Goal: Task Accomplishment & Management: Manage account settings

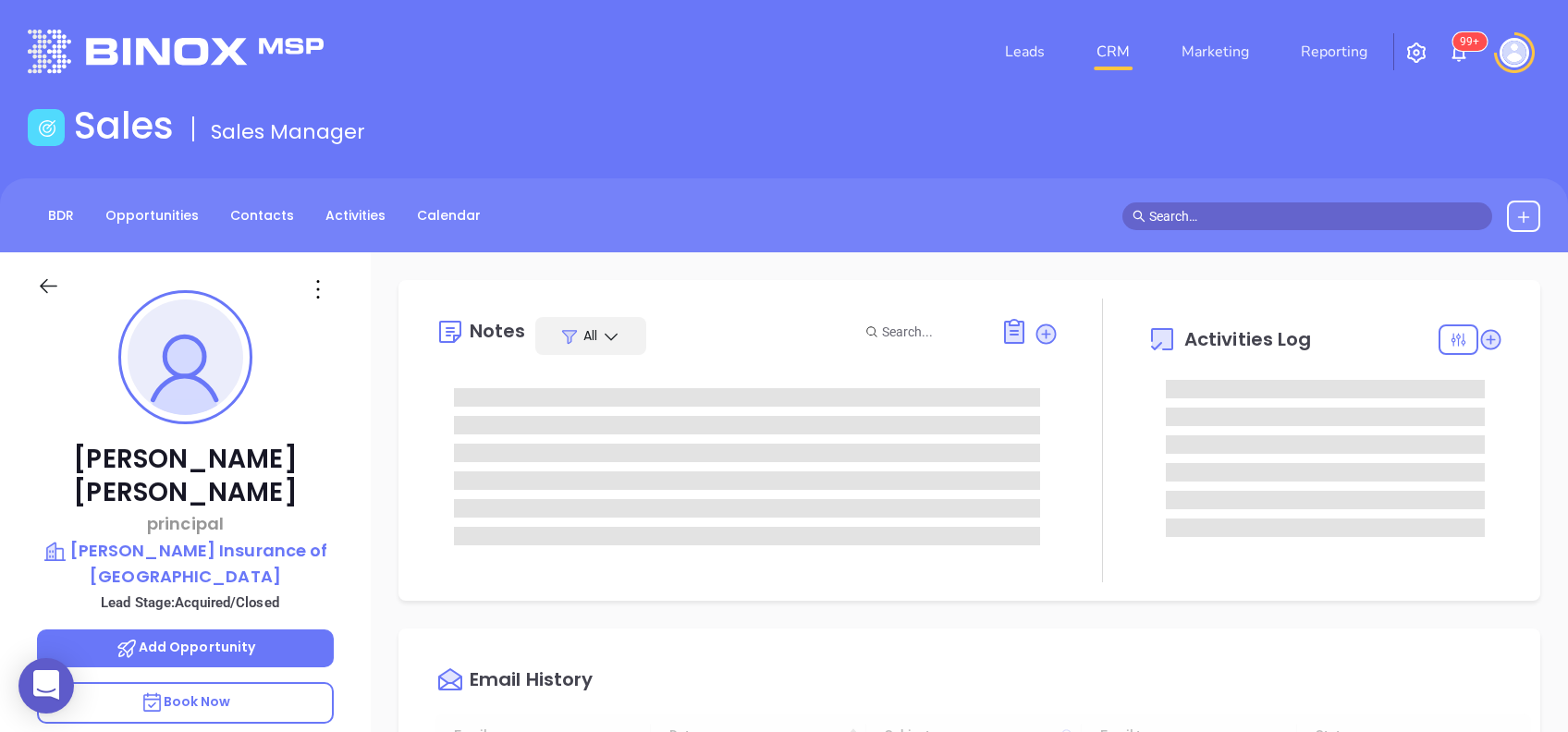
type input "[DATE]"
click at [112, 44] on img at bounding box center [176, 51] width 296 height 43
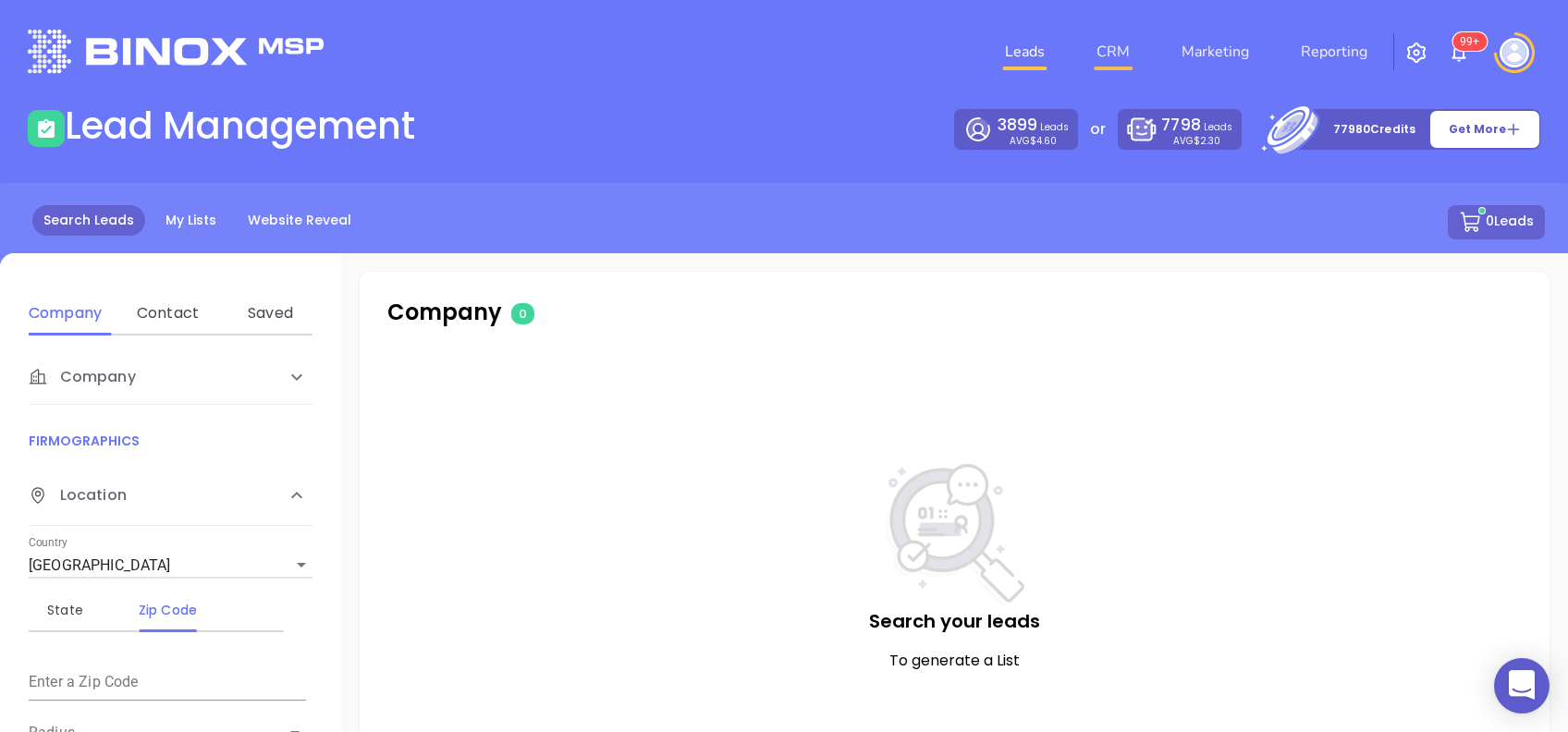
click at [1127, 59] on link "CRM" at bounding box center [1113, 51] width 48 height 37
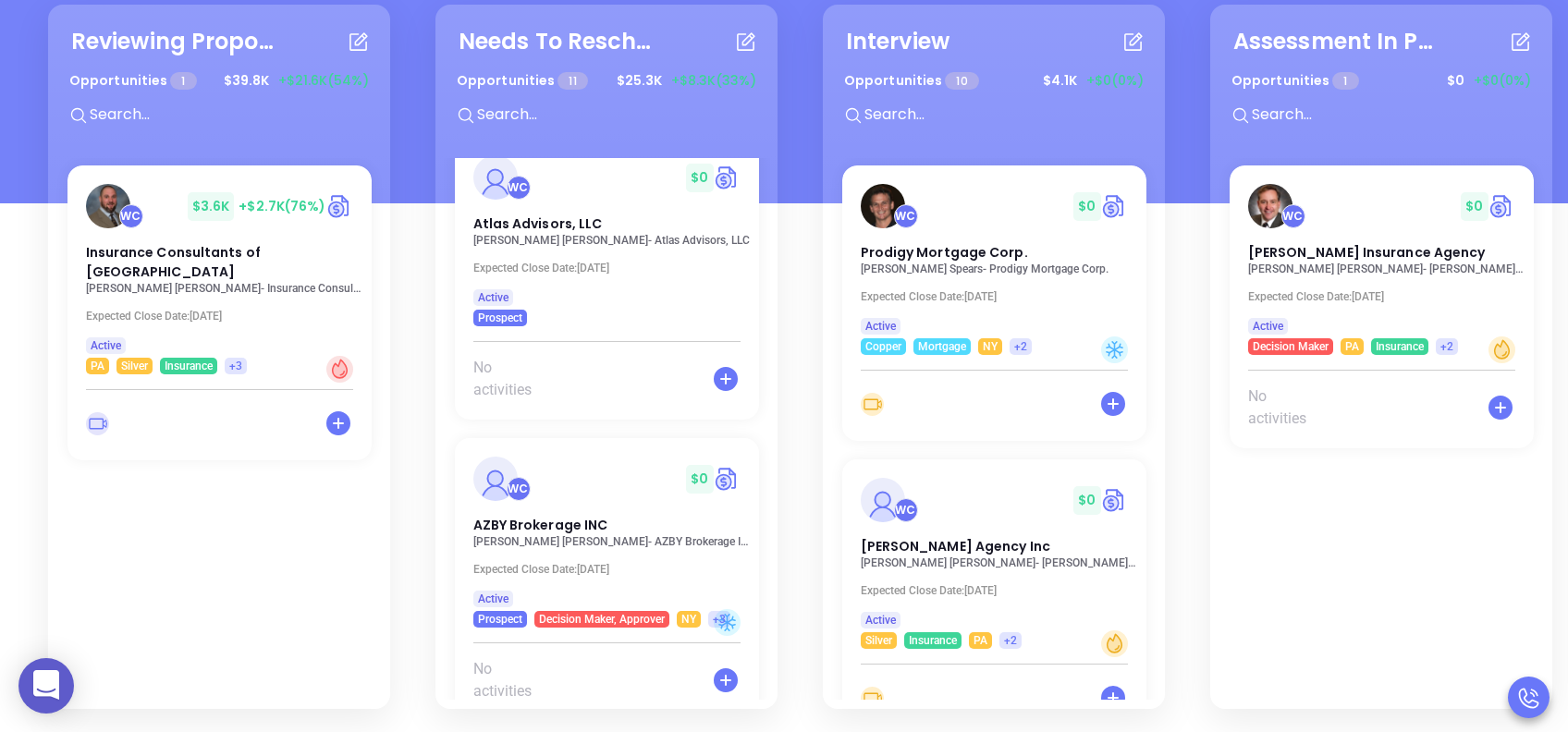
scroll to position [2720, 0]
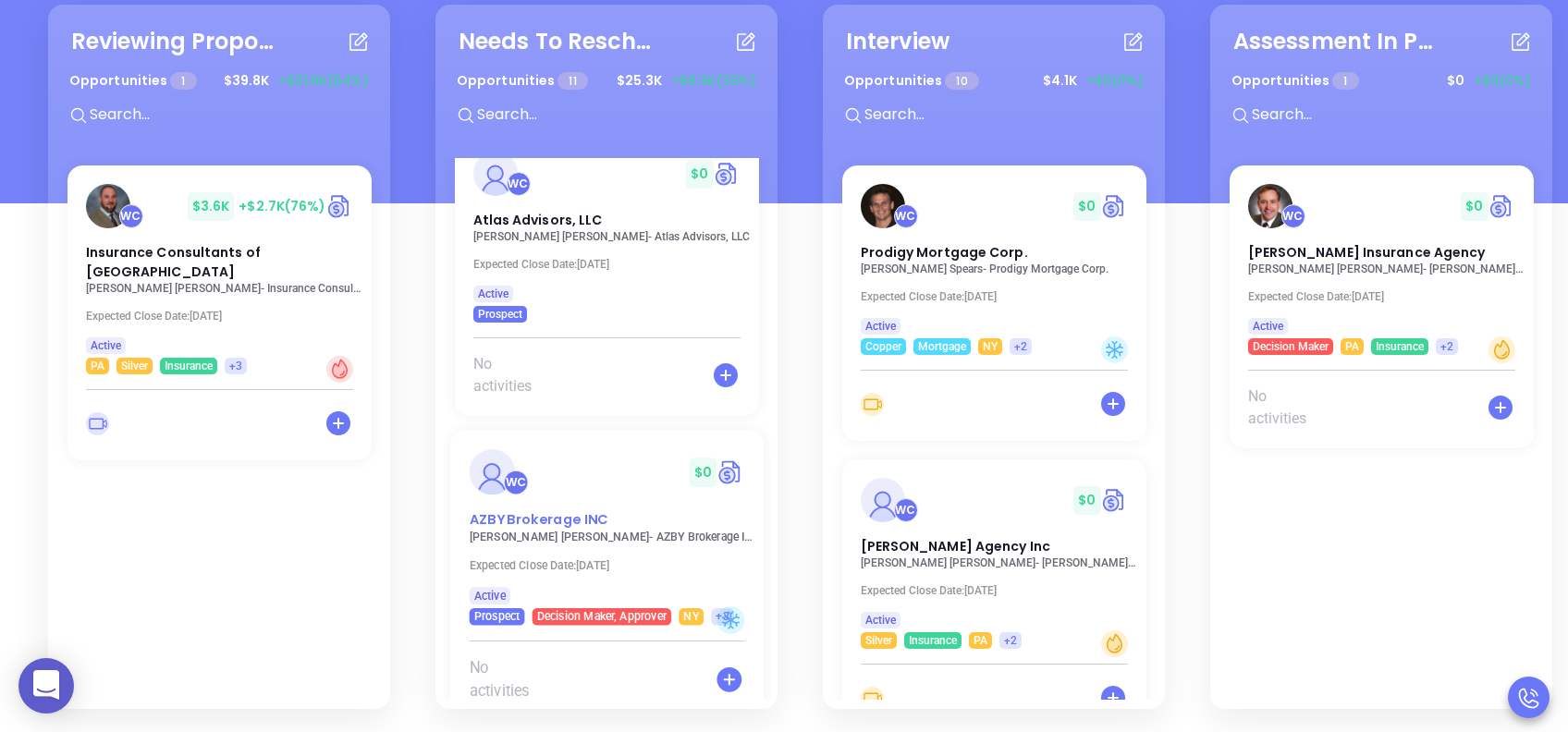
click at [496, 510] on span "AZBY Brokerage INC" at bounding box center [538, 520] width 139 height 20
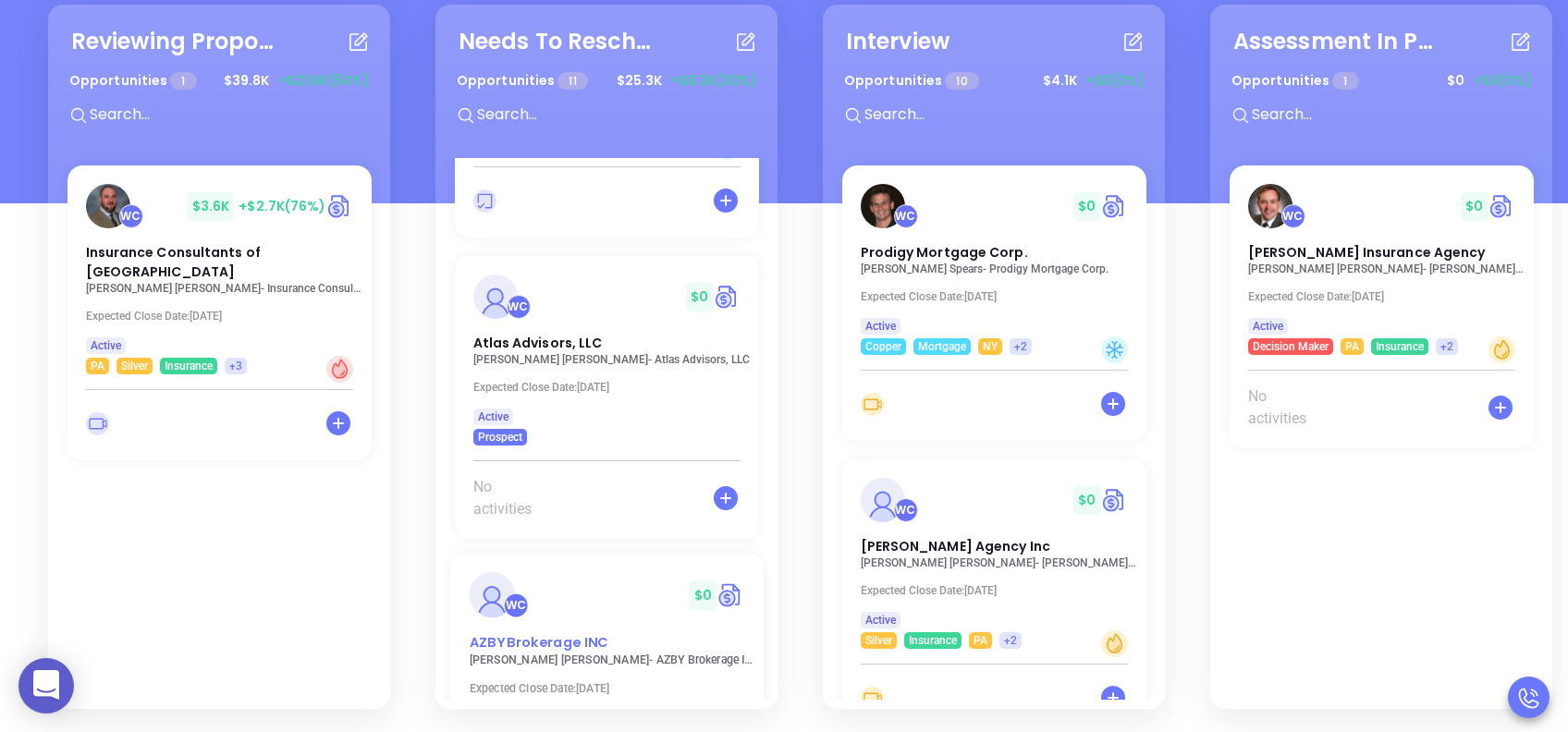
scroll to position [2475, 0]
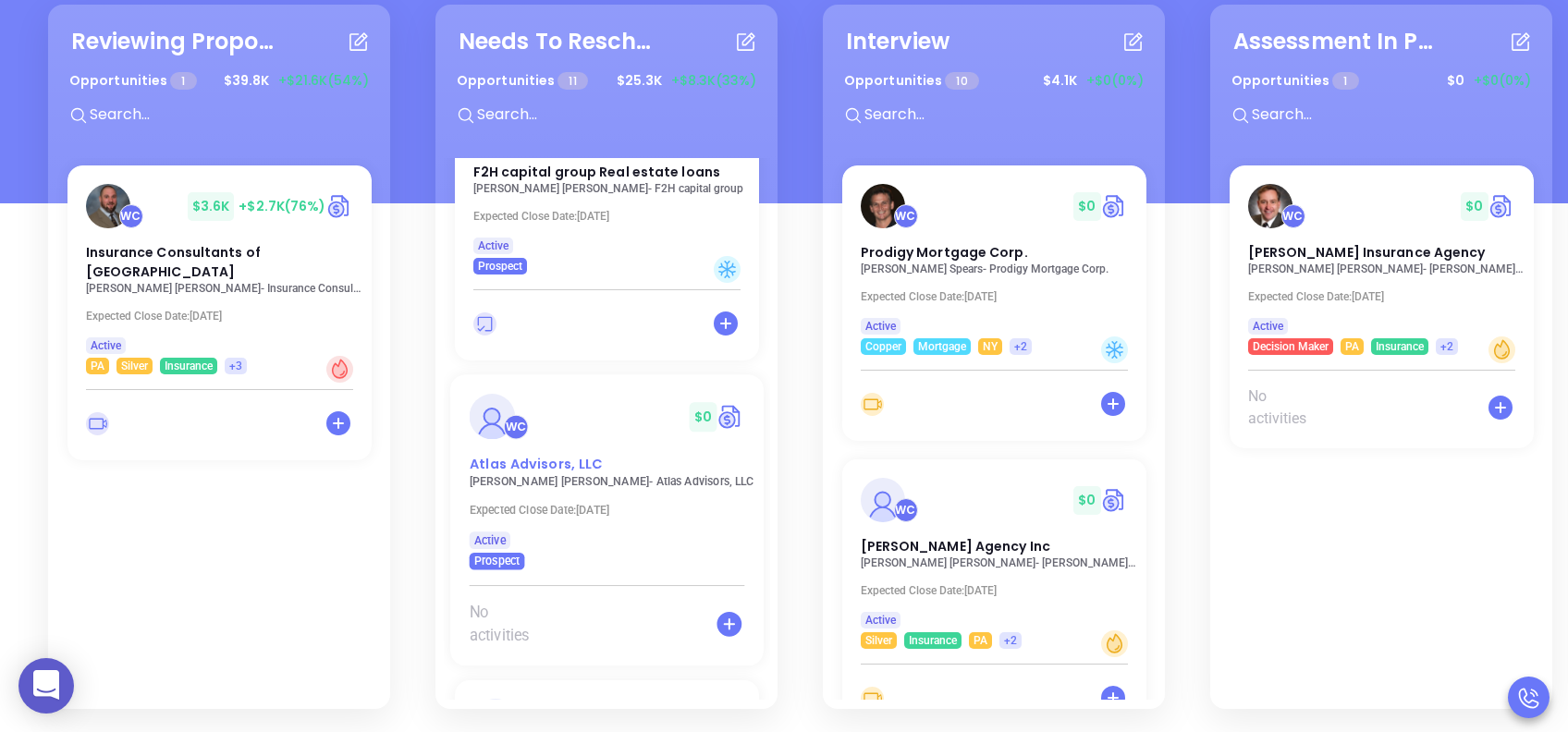
click at [525, 455] on span "Atlas Advisors, LLC" at bounding box center [535, 464] width 133 height 20
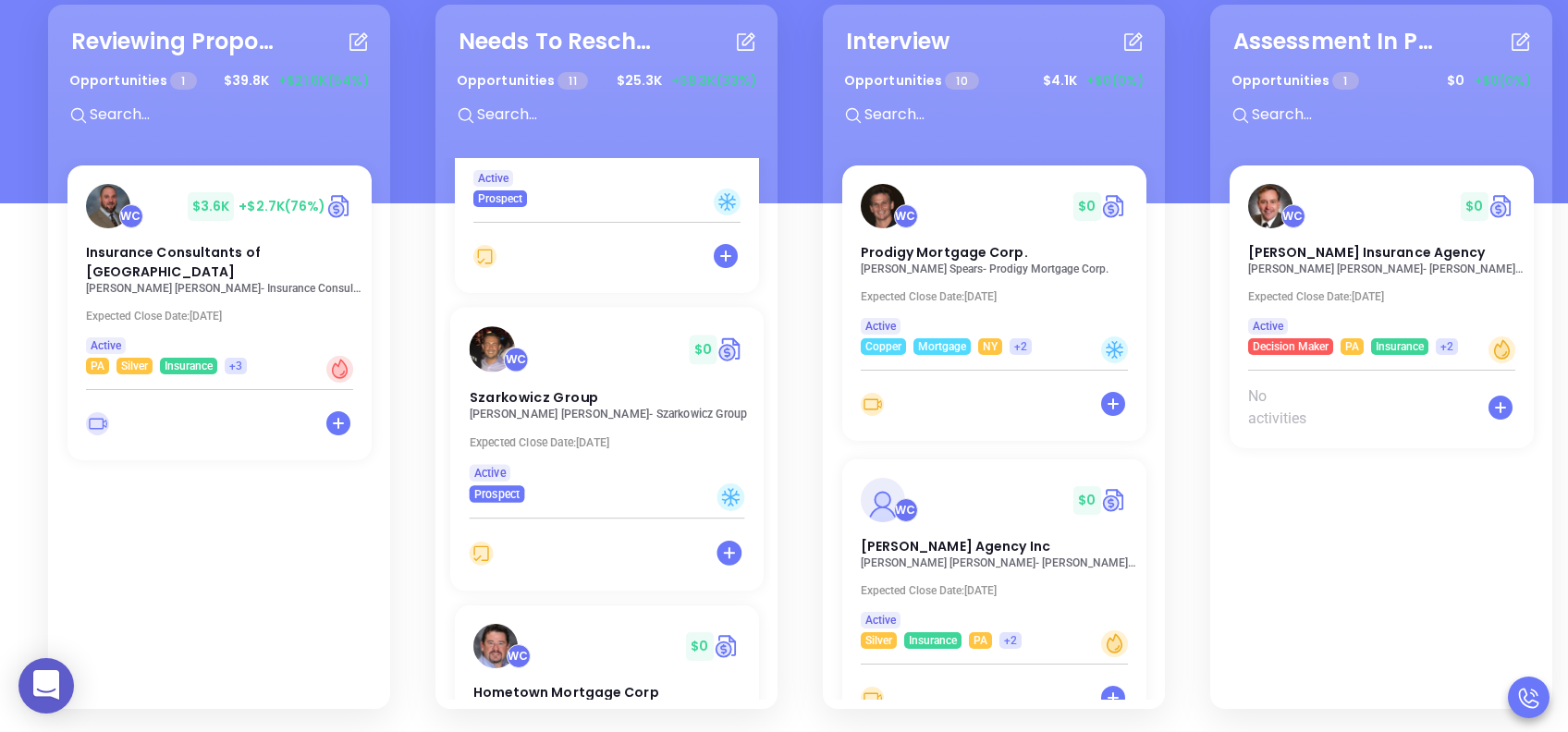
scroll to position [750, 0]
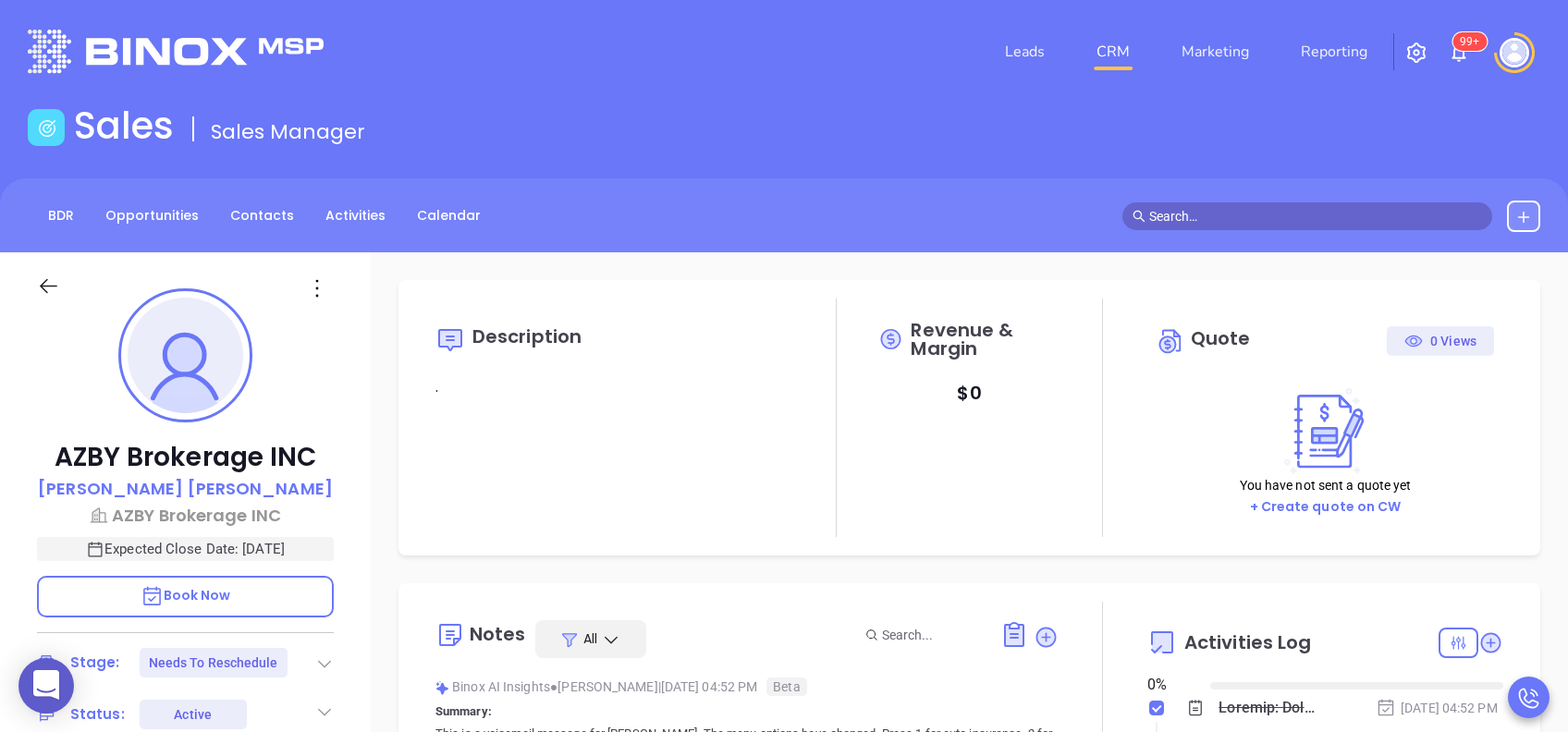
type input "08/14/2025"
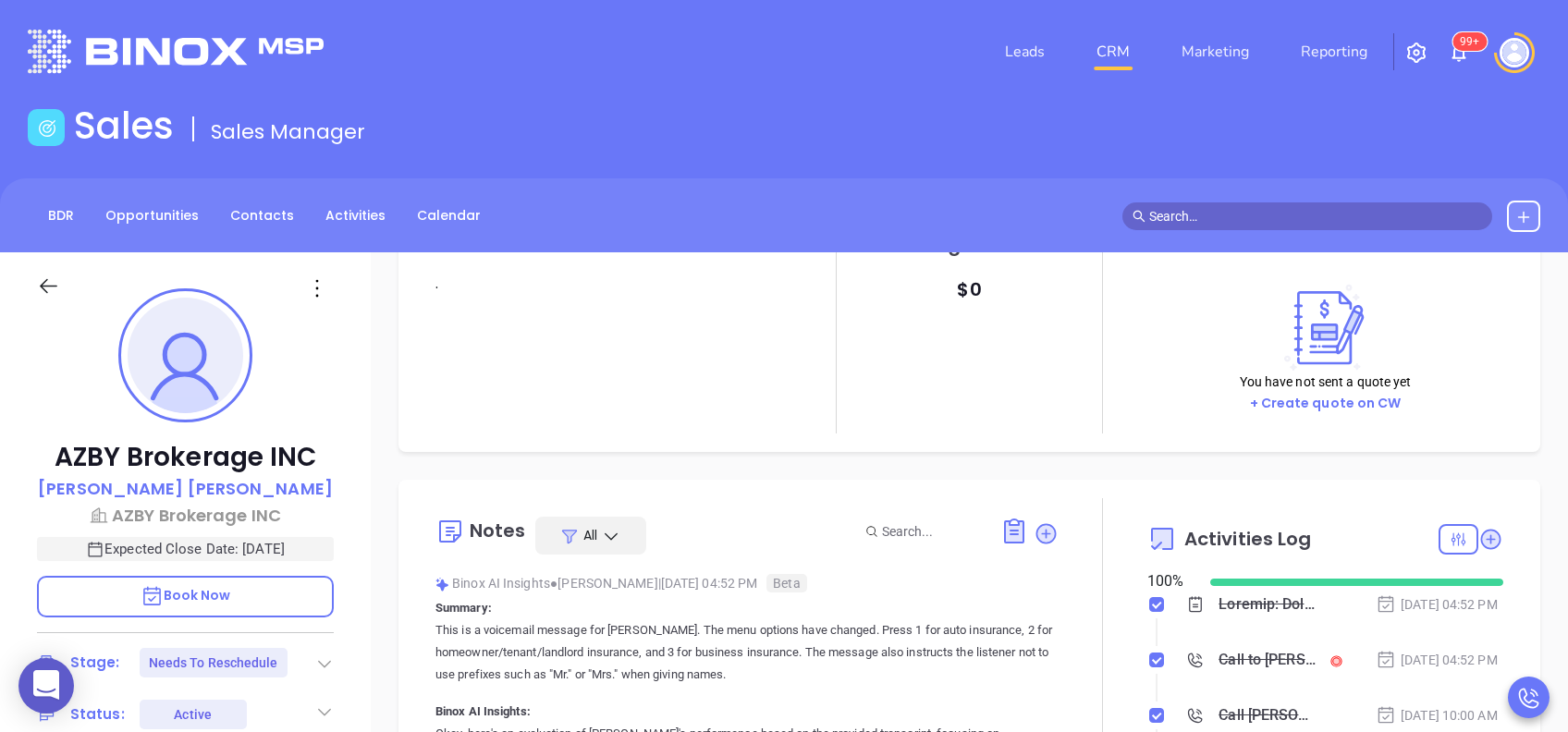
scroll to position [246, 0]
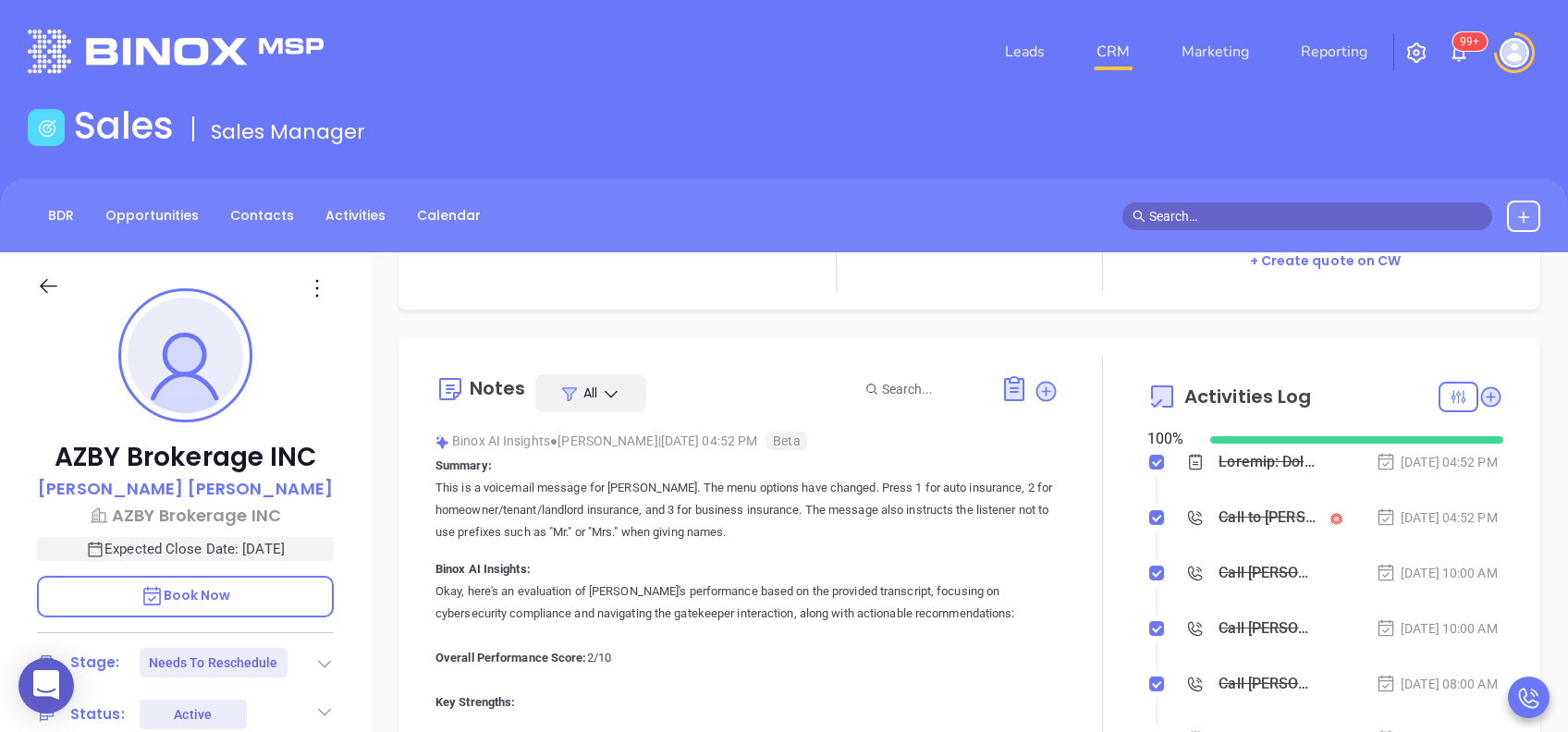
type input "[PERSON_NAME]"
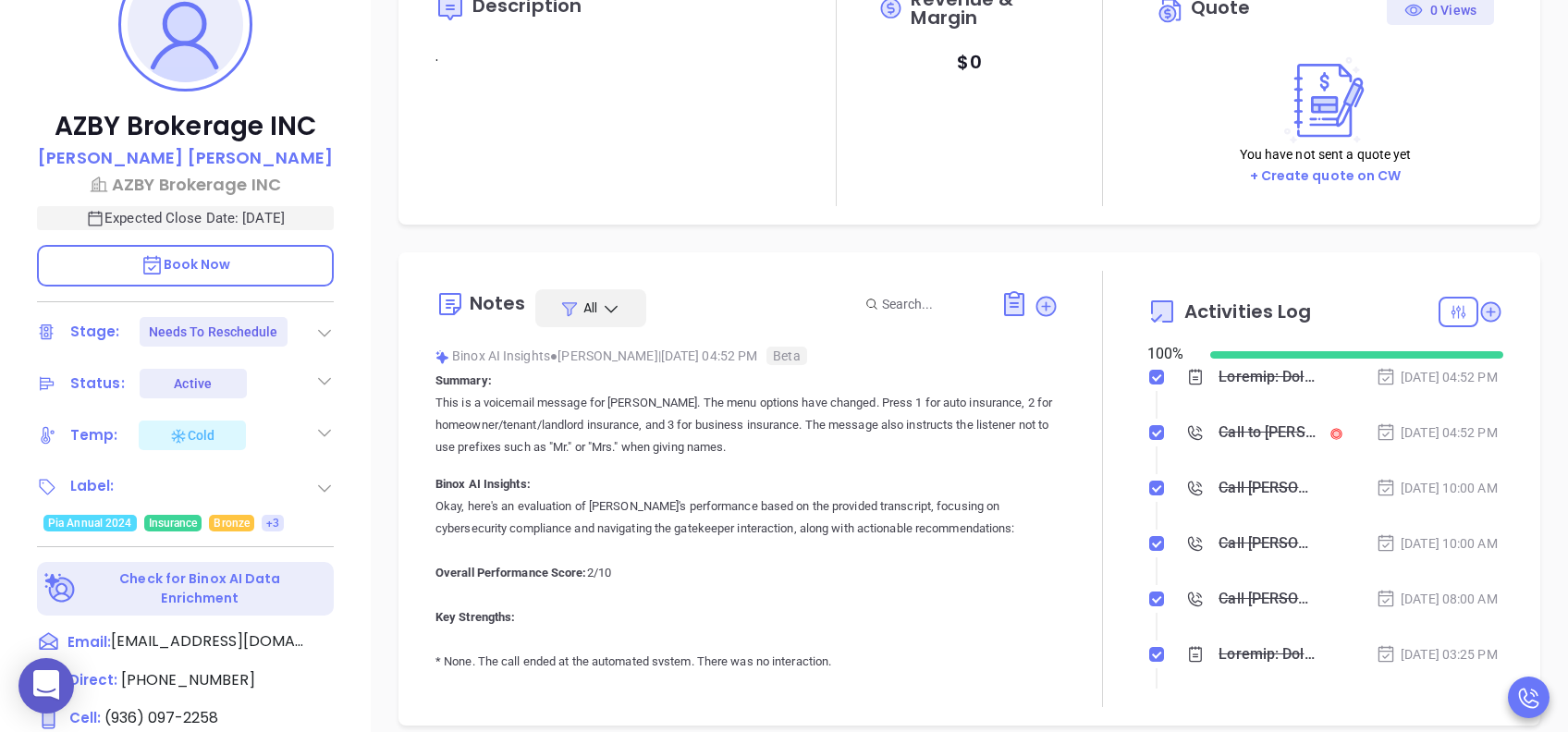
scroll to position [370, 0]
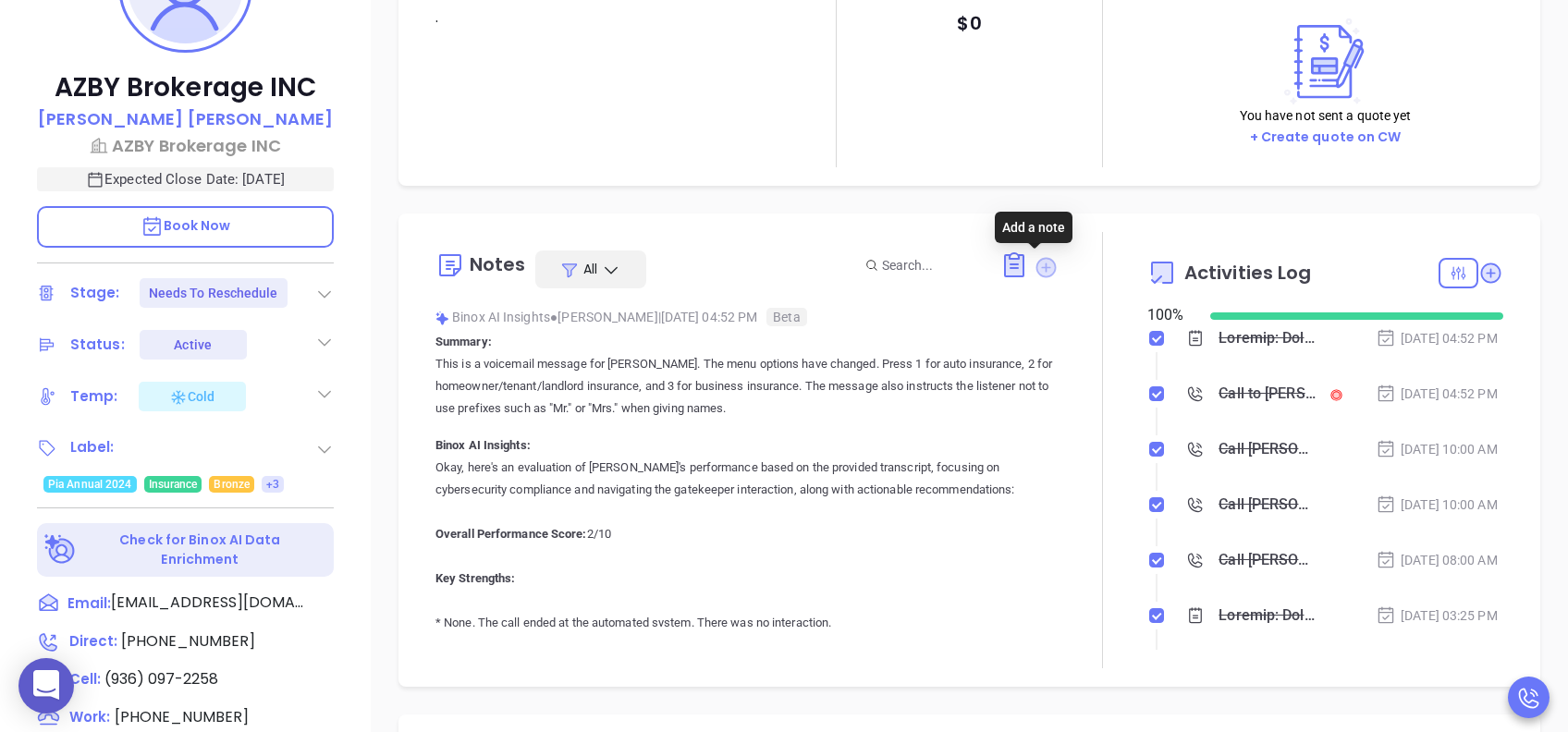
click at [1036, 270] on icon at bounding box center [1046, 267] width 21 height 21
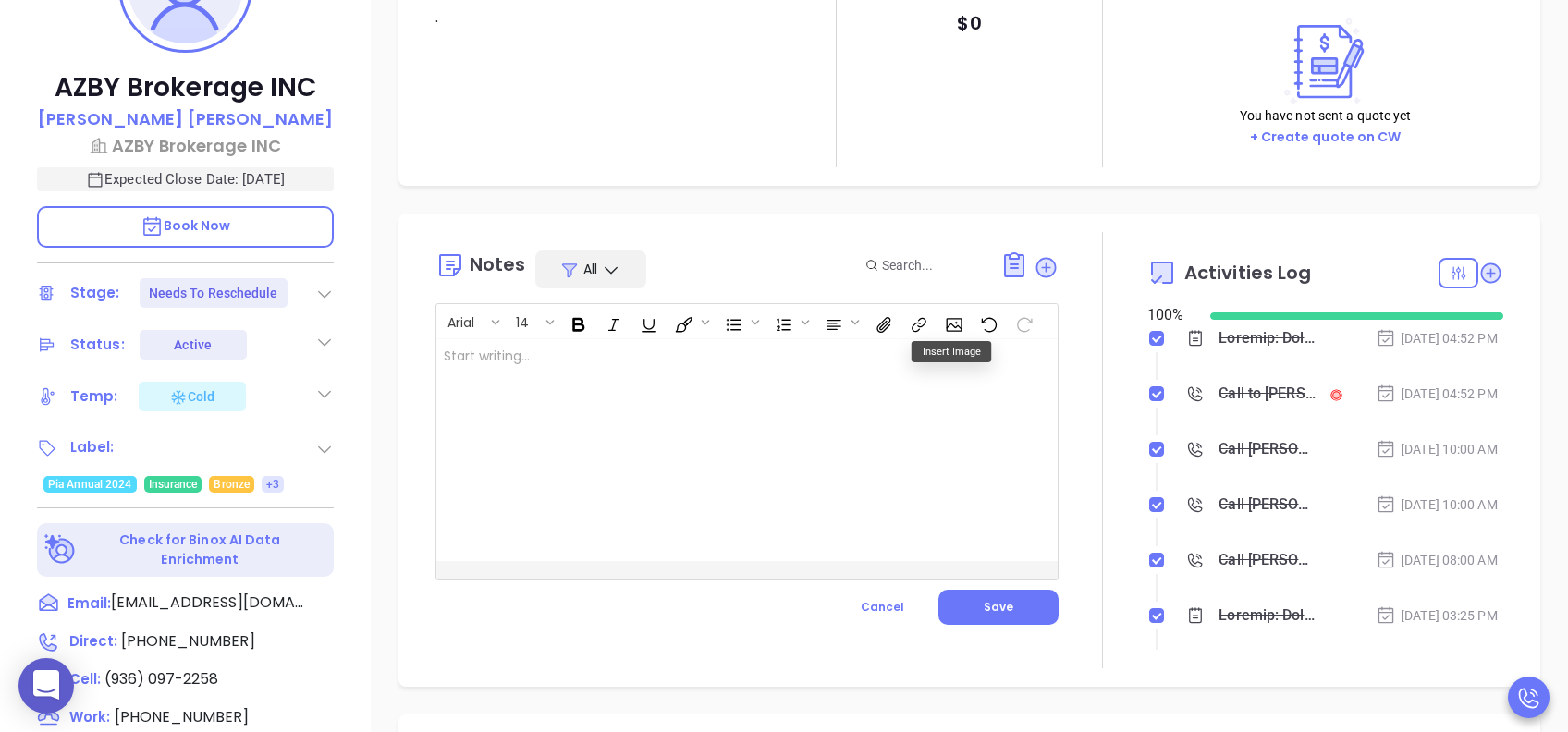
click at [880, 421] on div at bounding box center [725, 449] width 578 height 222
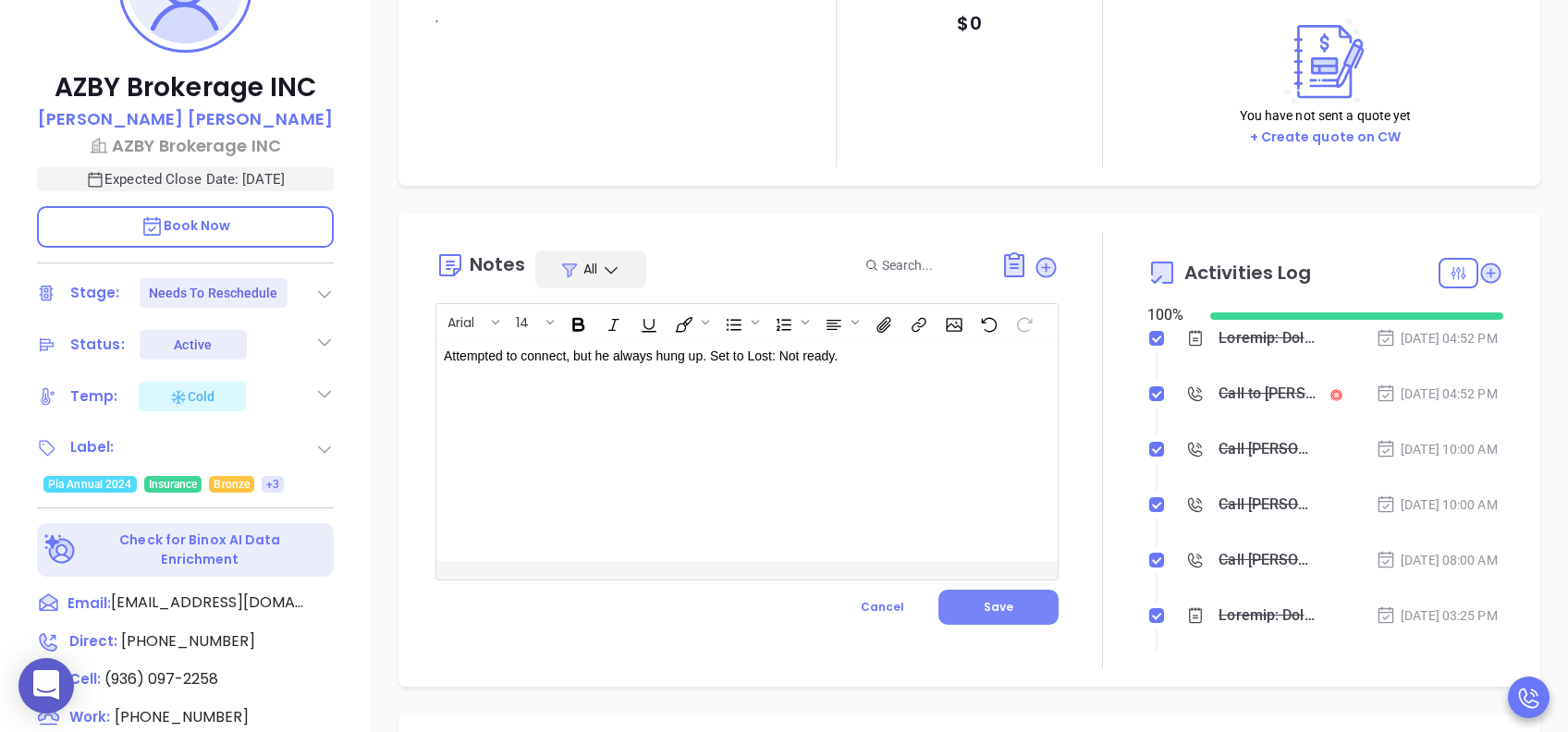
click at [961, 612] on button "Save" at bounding box center [998, 608] width 120 height 36
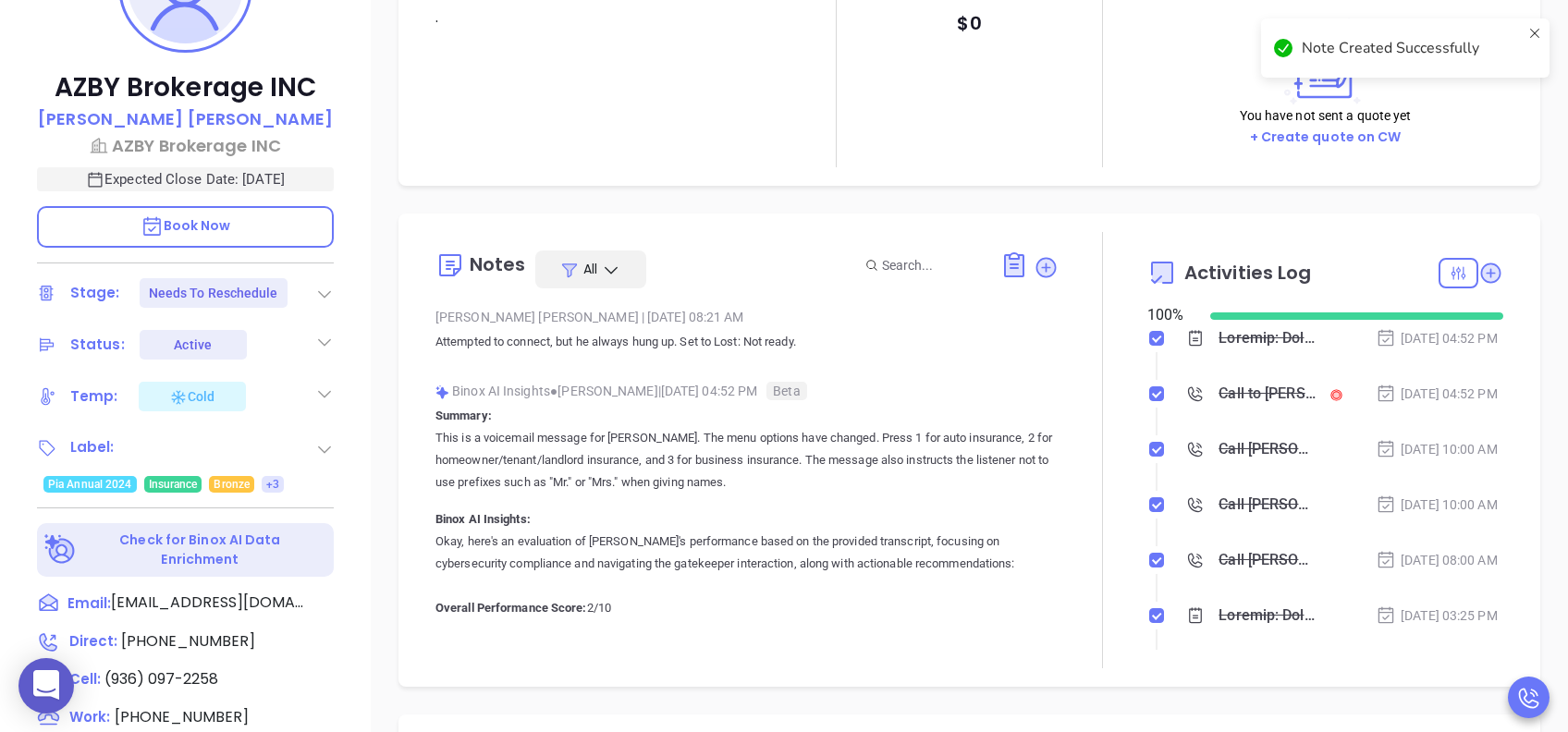
click at [329, 293] on icon at bounding box center [325, 294] width 19 height 19
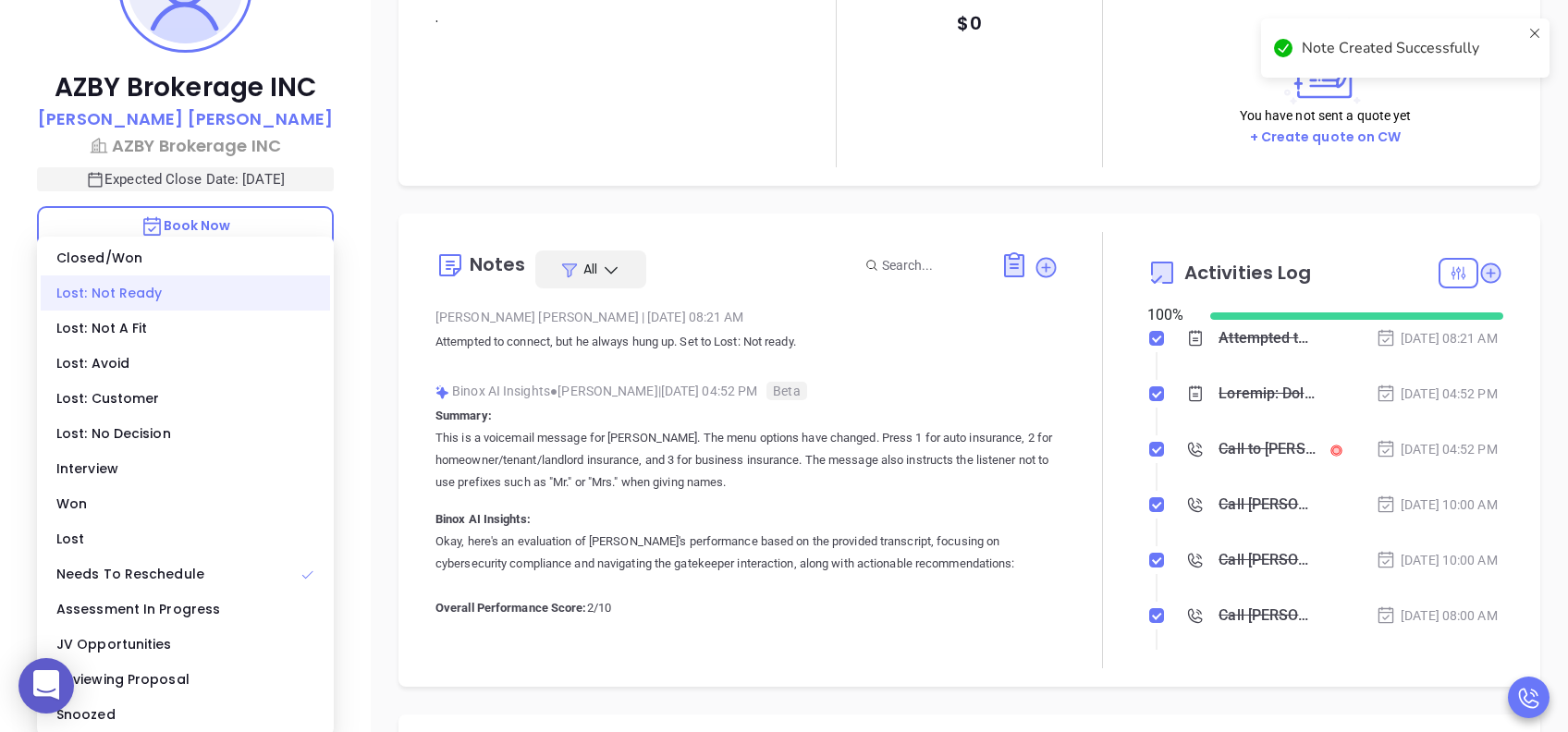
click at [196, 285] on div "Lost: Not Ready" at bounding box center [185, 293] width 289 height 36
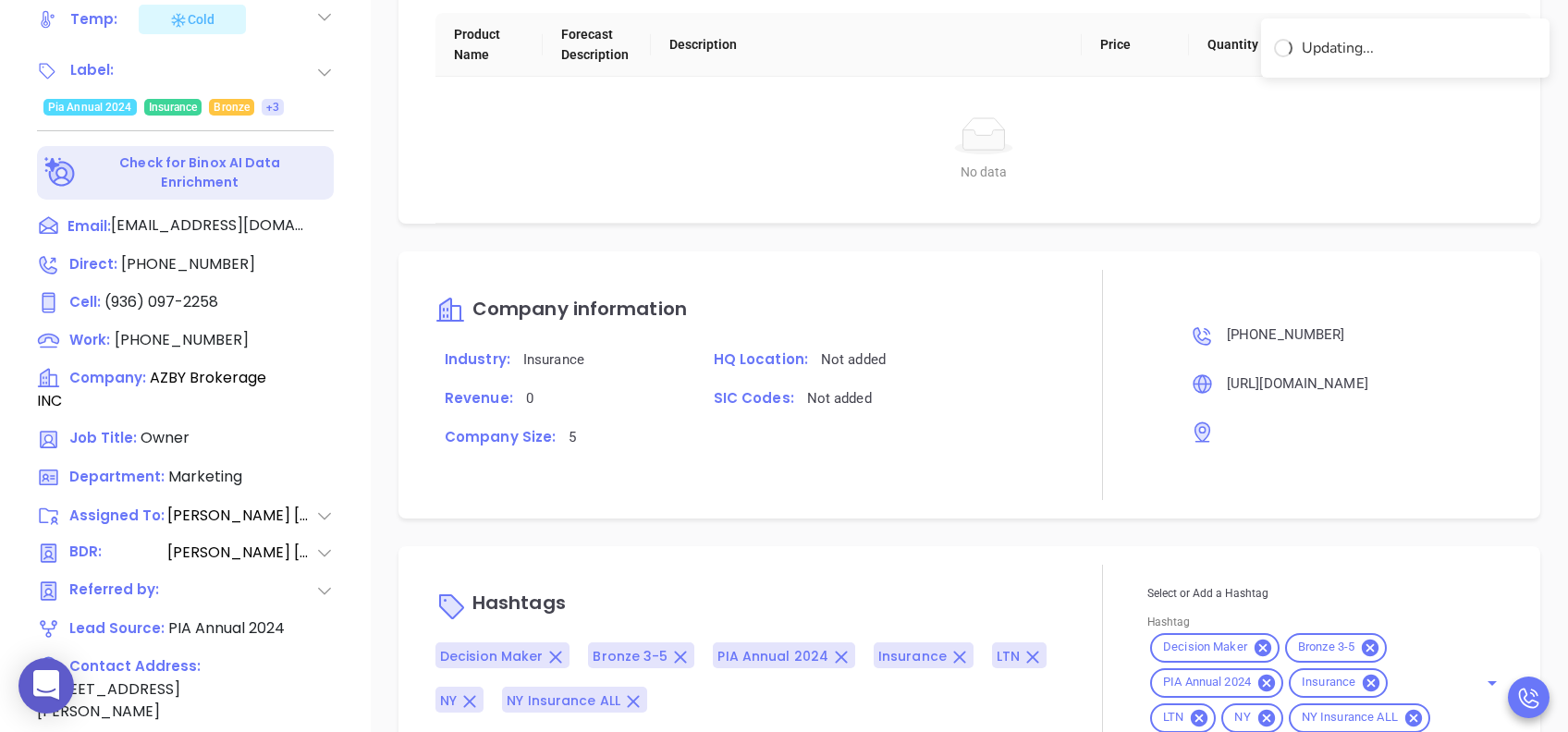
scroll to position [826, 0]
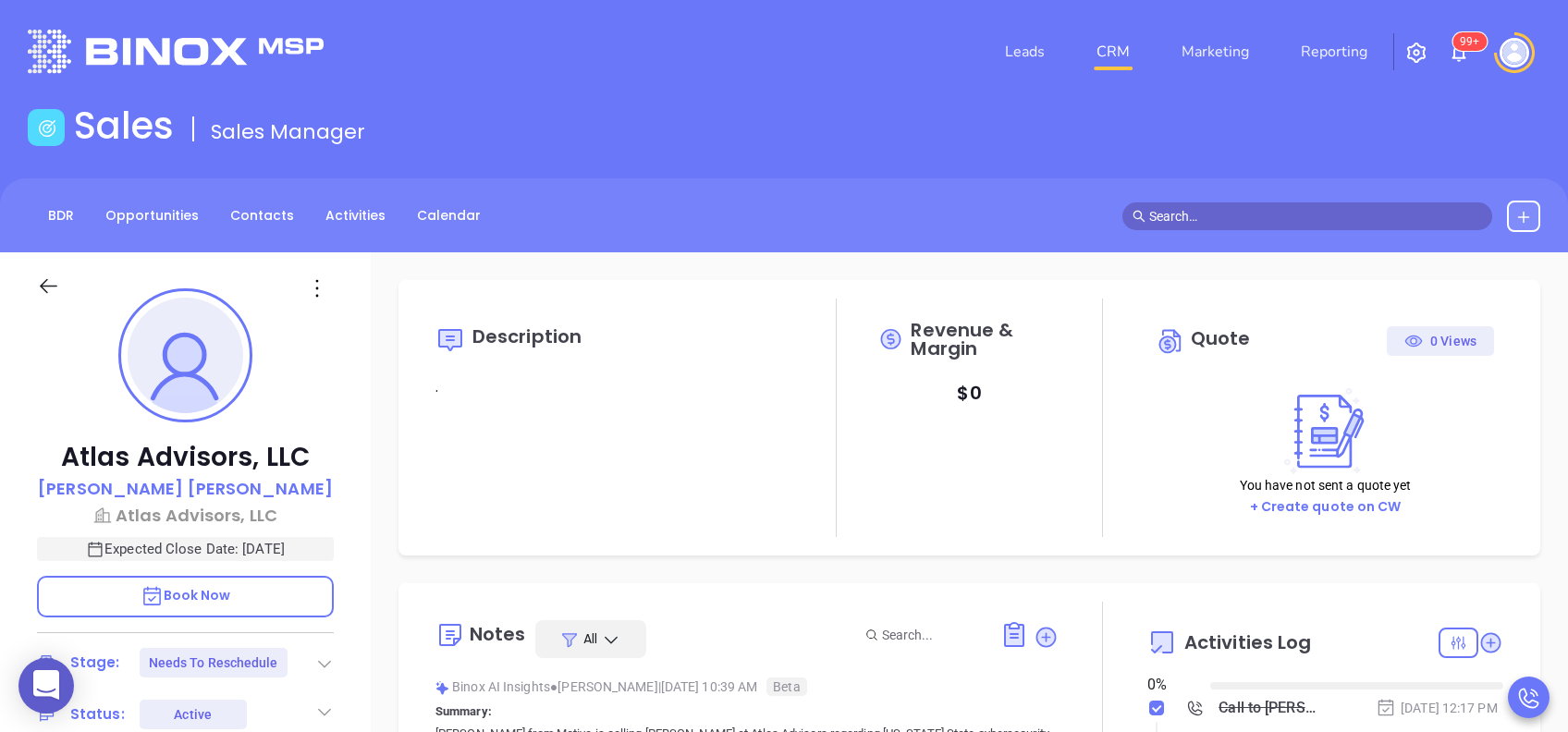
type input "[DATE]"
type input "Vicky Mendoza"
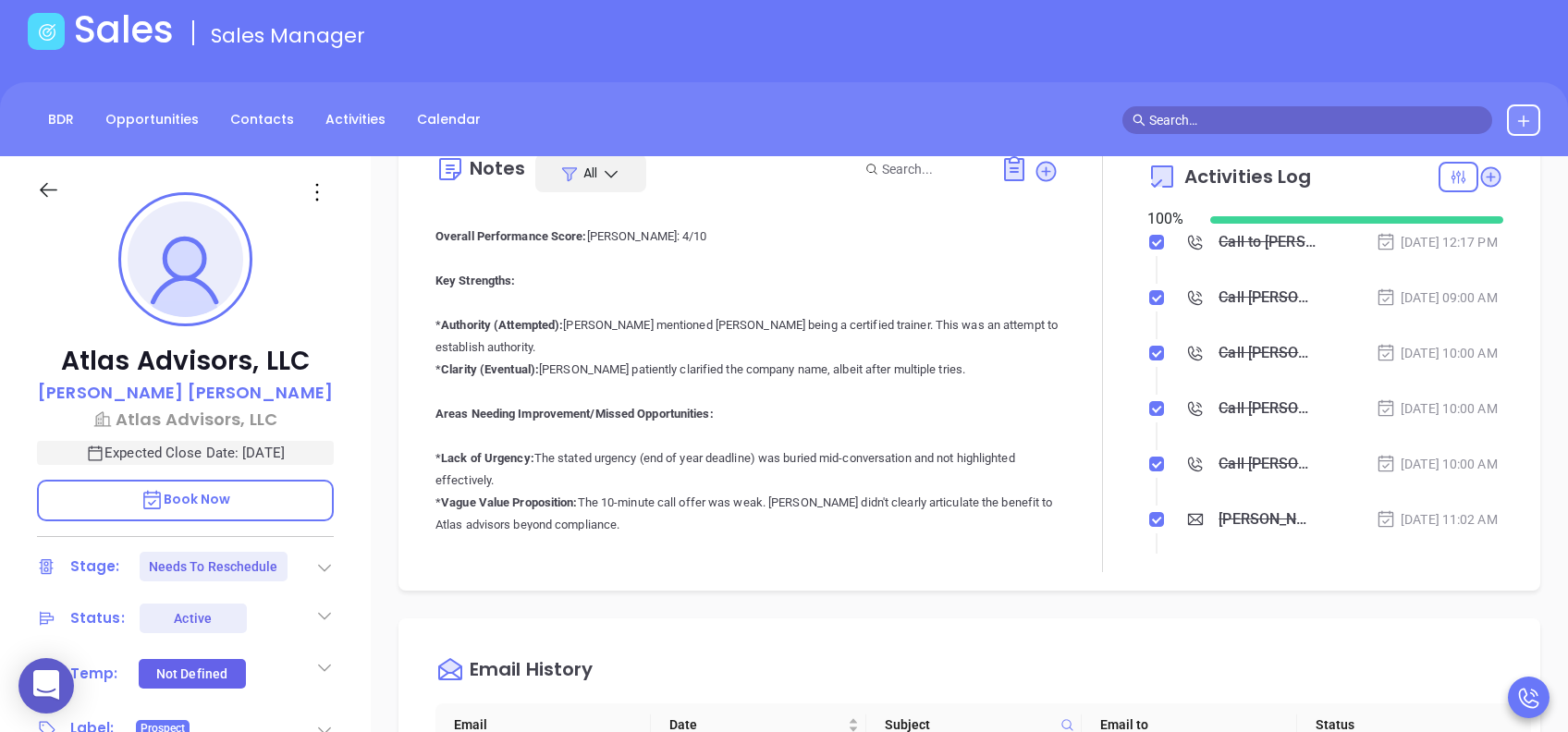
scroll to position [246, 0]
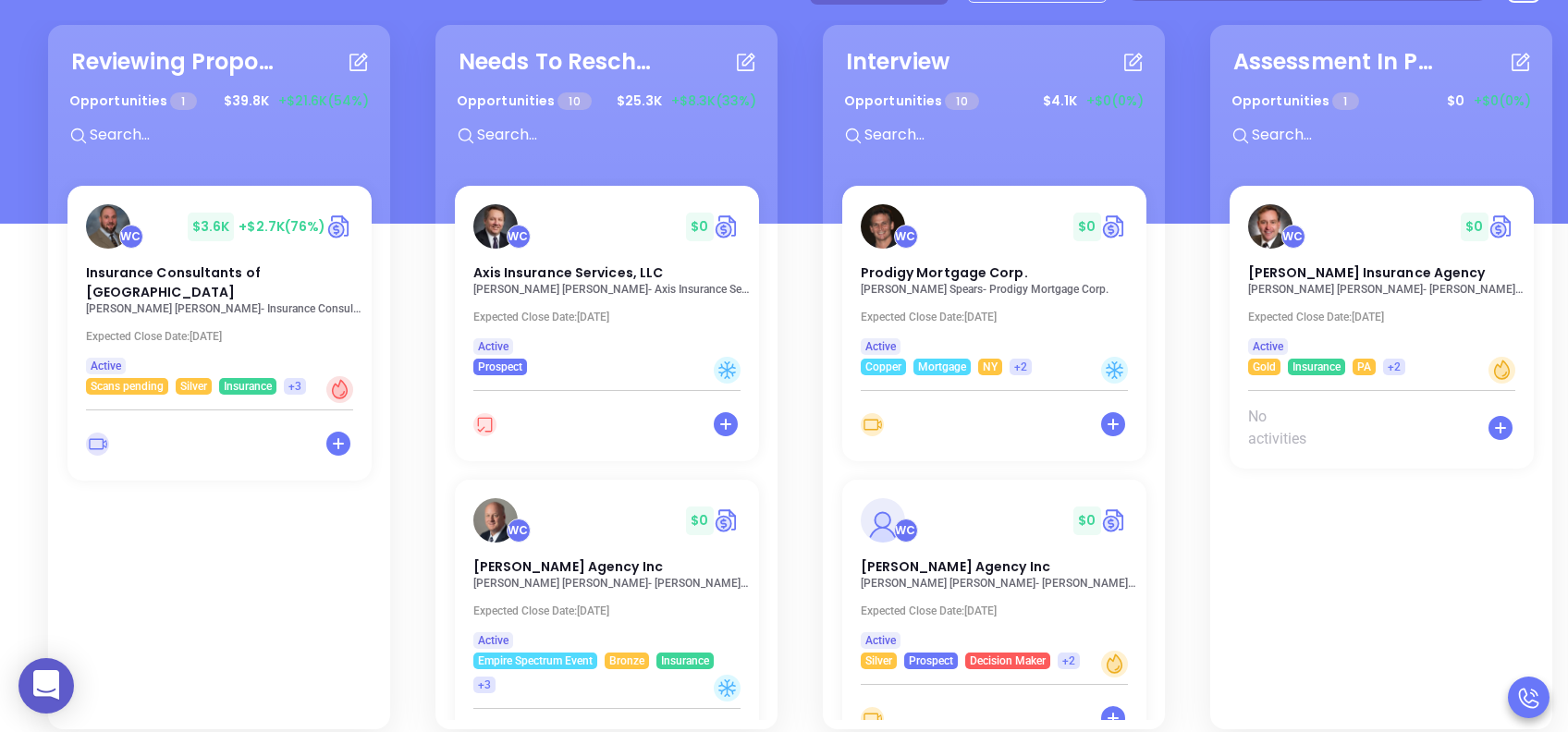
scroll to position [271, 0]
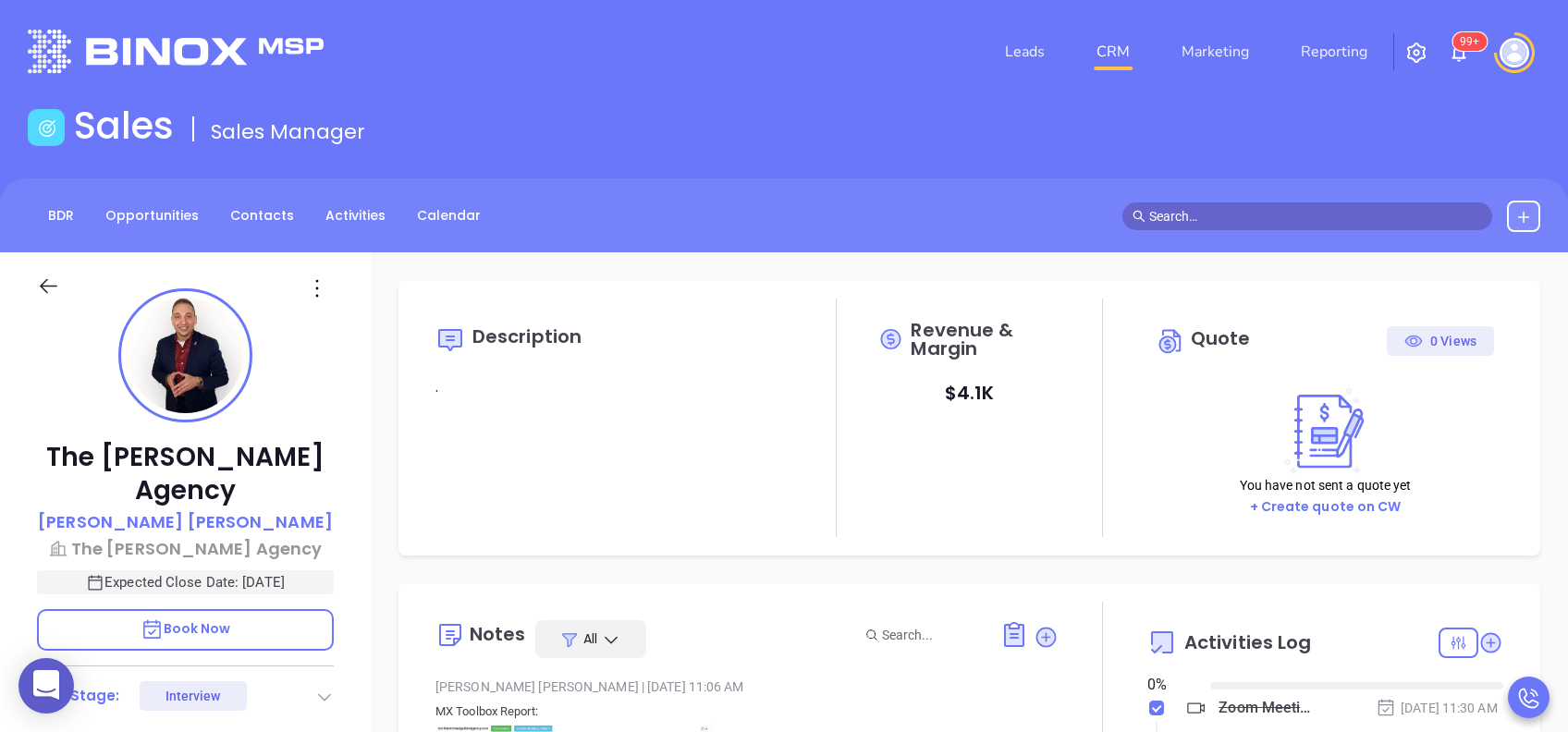
type input "[DATE]"
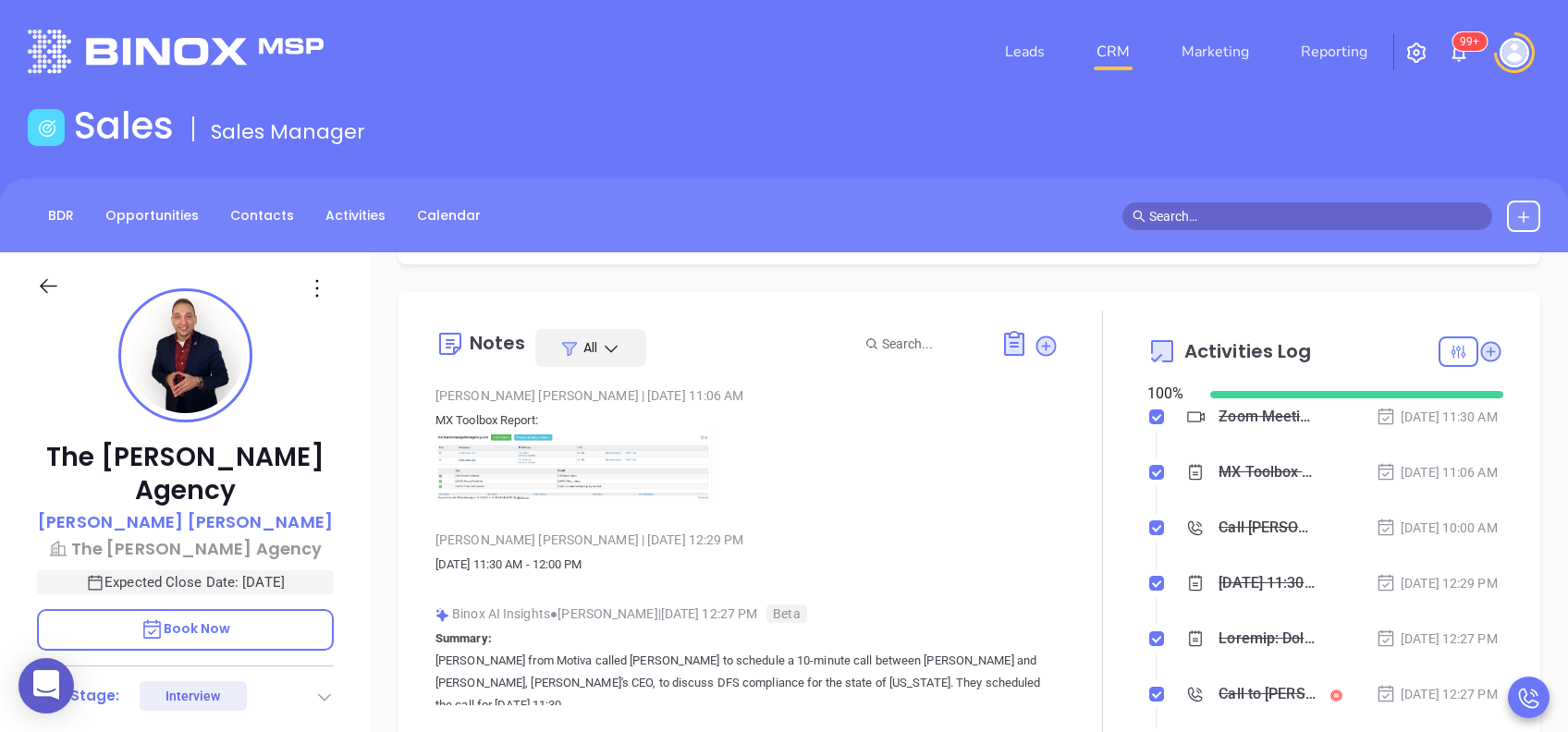
type input "[PERSON_NAME]"
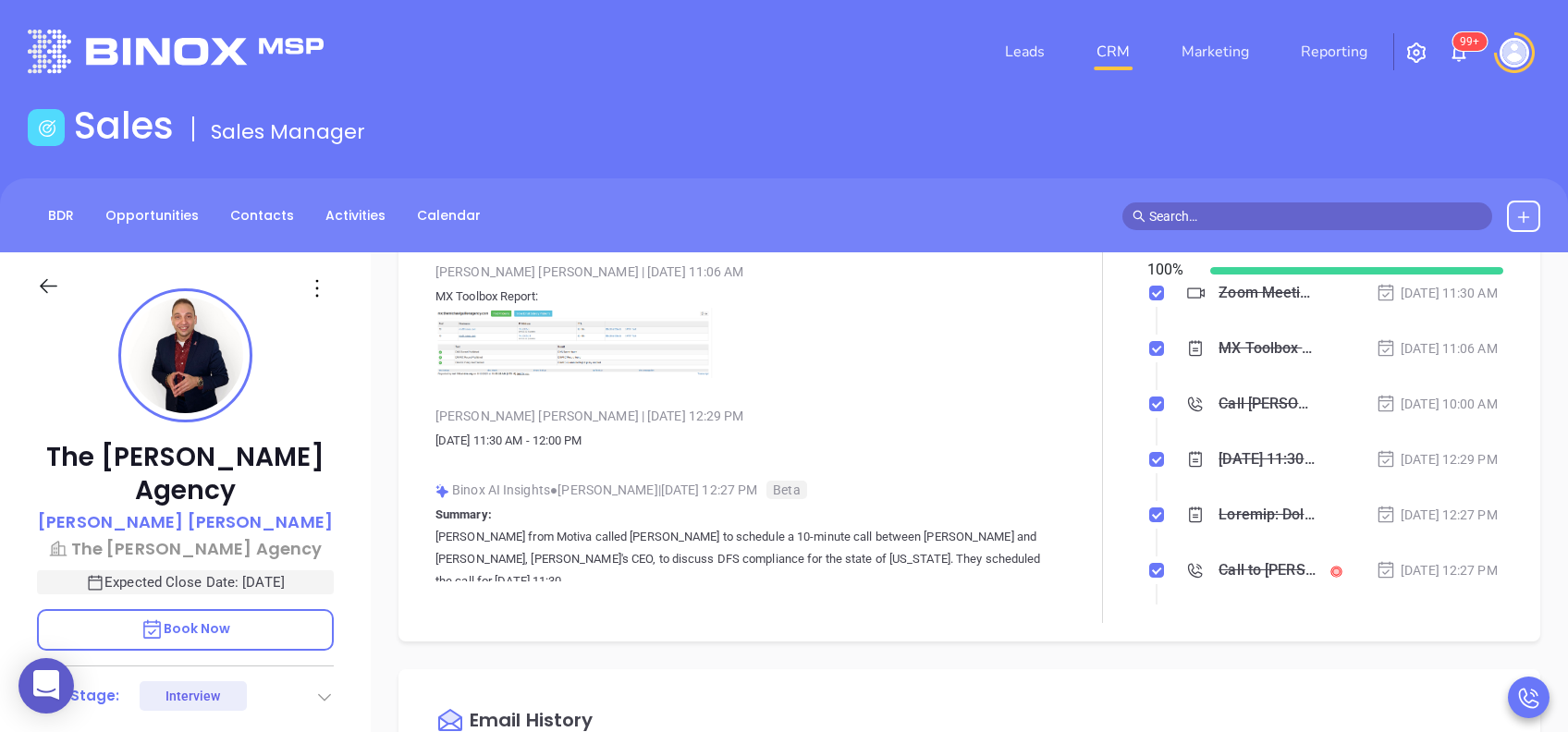
click at [615, 350] on img at bounding box center [574, 343] width 277 height 70
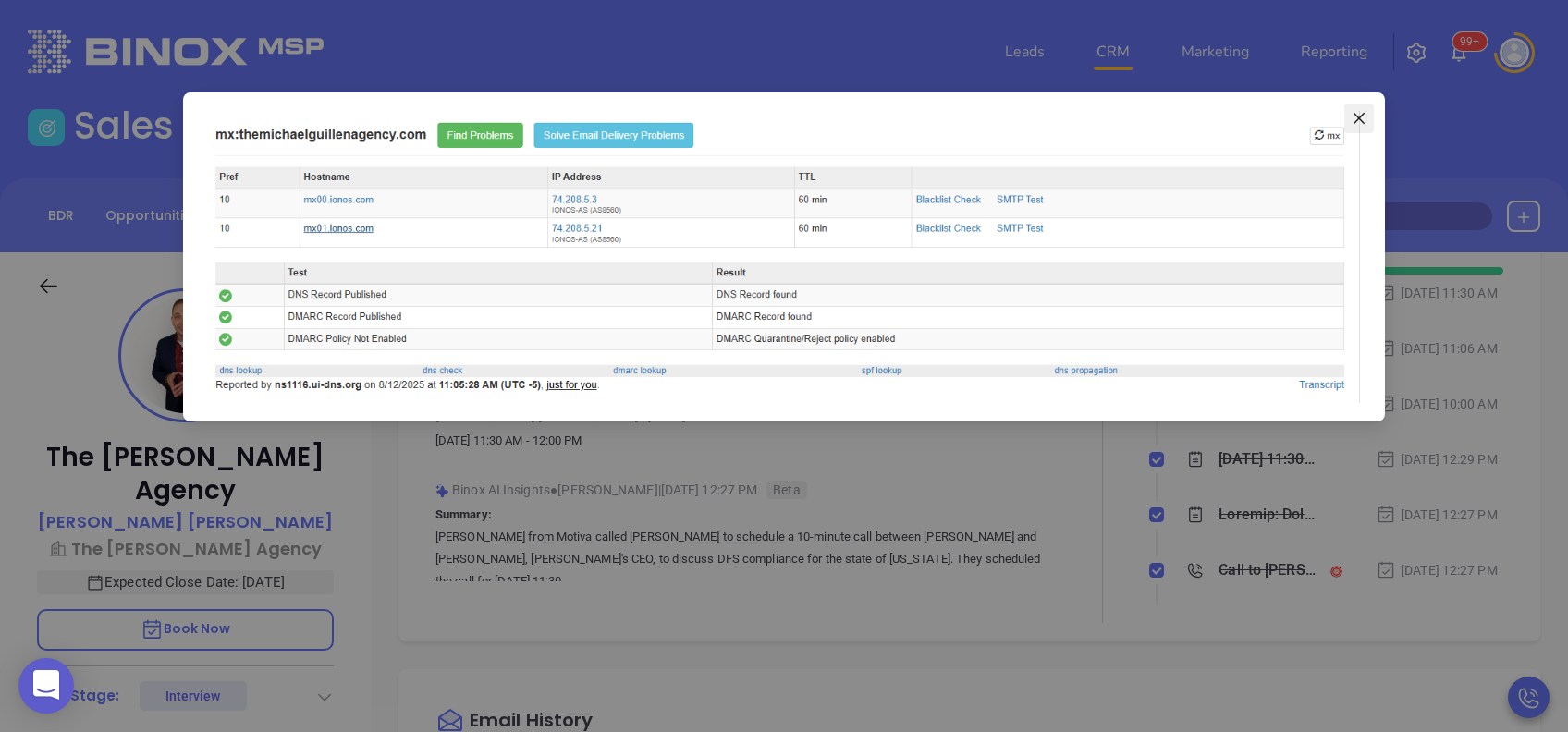
click at [1367, 114] on span "Close" at bounding box center [1359, 118] width 30 height 15
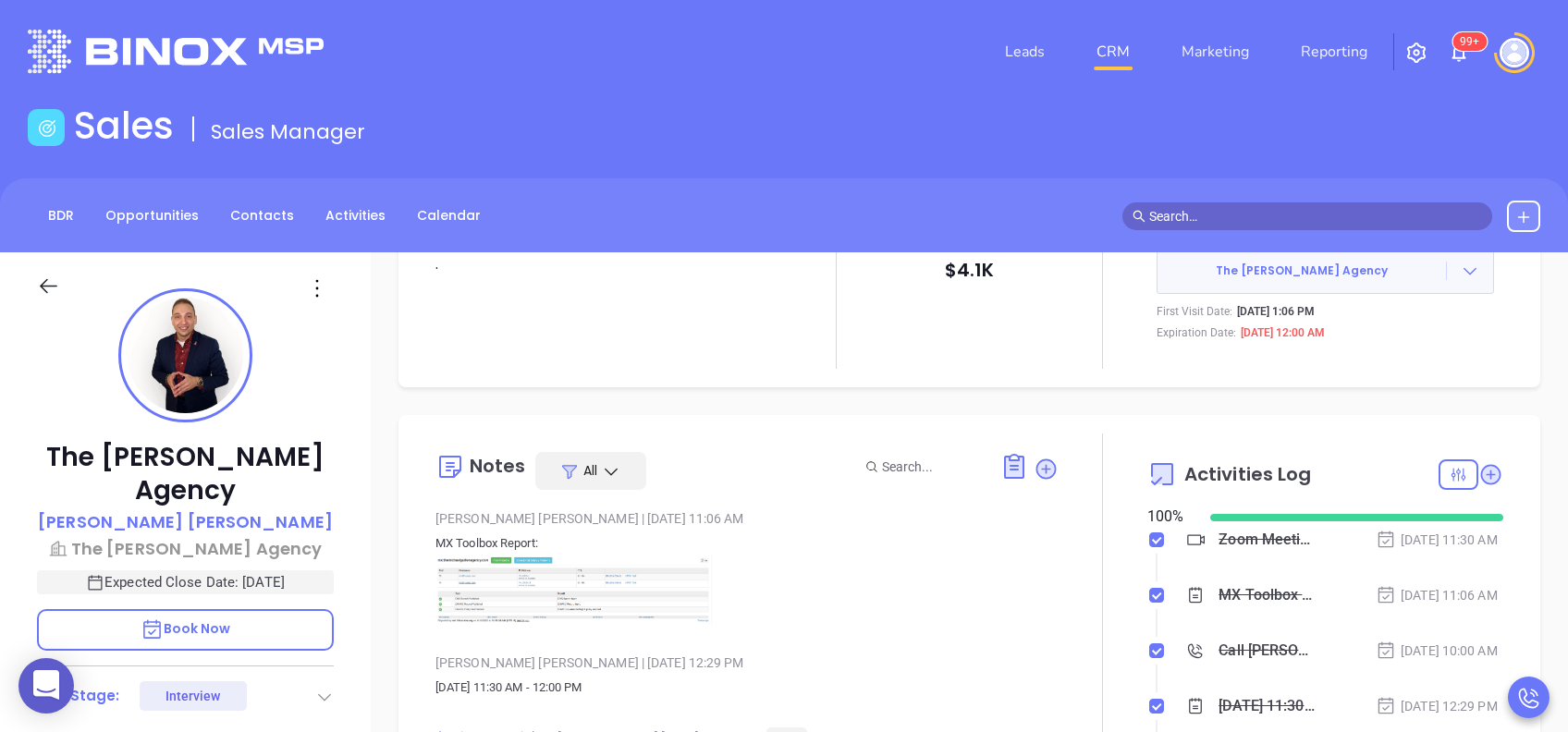
scroll to position [0, 0]
